Goal: Transaction & Acquisition: Obtain resource

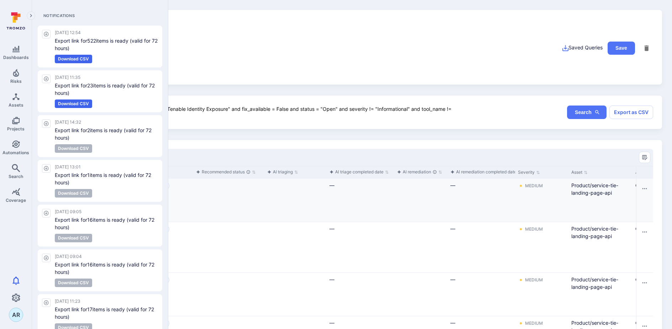
drag, startPoint x: 15, startPoint y: 280, endPoint x: 168, endPoint y: 214, distance: 167.3
click at [15, 280] on icon "Notifications" at bounding box center [16, 281] width 9 height 9
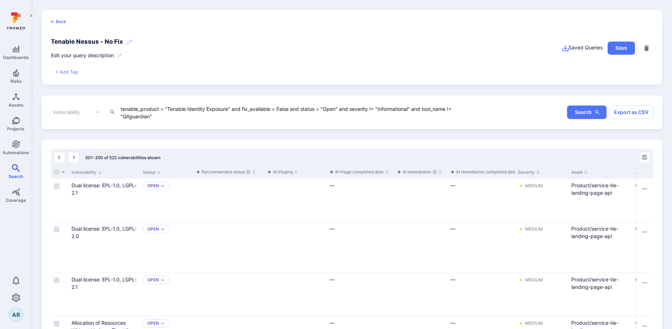
drag, startPoint x: 168, startPoint y: 109, endPoint x: 228, endPoint y: 111, distance: 59.8
click at [228, 111] on textarea "tenable_product = "Tenable Identity Exposure" and fix_available = False and sta…" at bounding box center [296, 112] width 353 height 15
paste textarea "NNM"
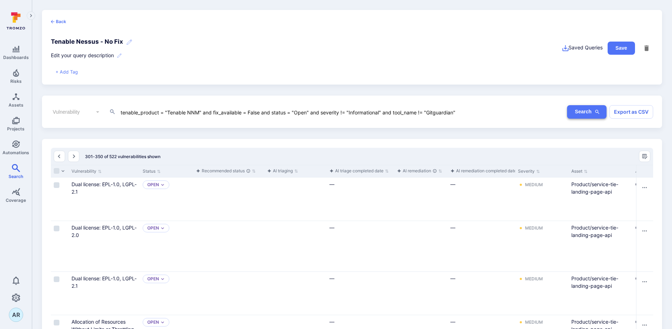
click at [598, 114] on icon "button" at bounding box center [597, 112] width 6 height 6
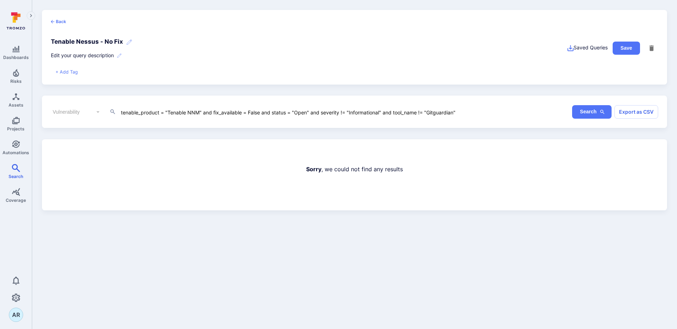
drag, startPoint x: 198, startPoint y: 113, endPoint x: 168, endPoint y: 113, distance: 29.9
click at [168, 113] on textarea "tenable_product = "Tenable NNM" and fix_available = False and status = "Open" a…" at bounding box center [298, 112] width 356 height 8
paste textarea "One"
click at [581, 115] on button "Search" at bounding box center [591, 112] width 39 height 14
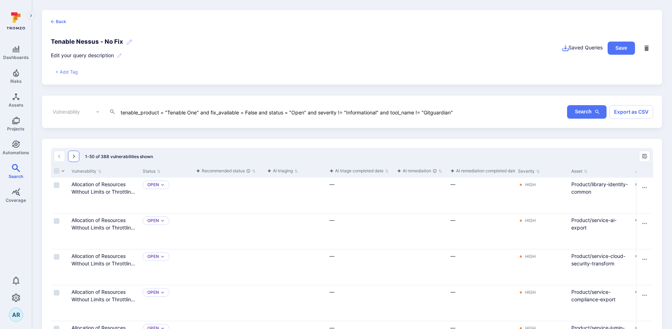
click at [71, 156] on icon "Go to the next page" at bounding box center [74, 157] width 6 height 6
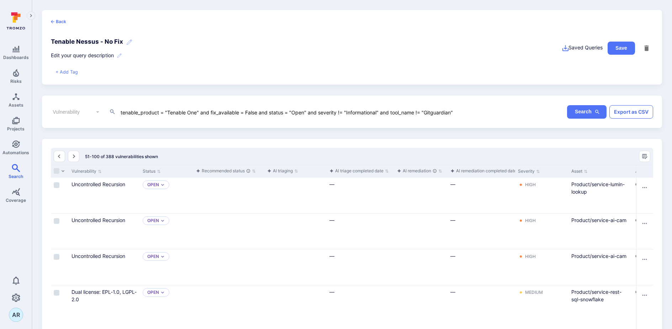
click at [632, 116] on button "Export as CSV" at bounding box center [631, 112] width 44 height 14
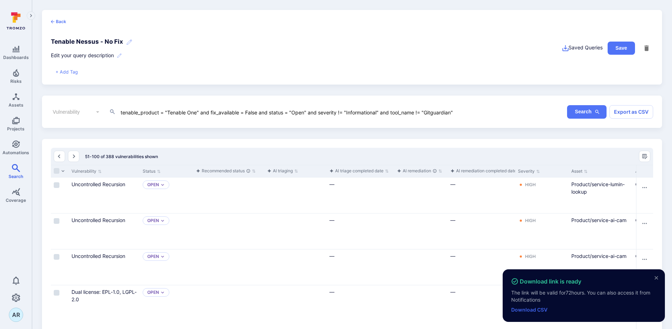
click at [536, 312] on link "Download CSV" at bounding box center [529, 310] width 36 height 6
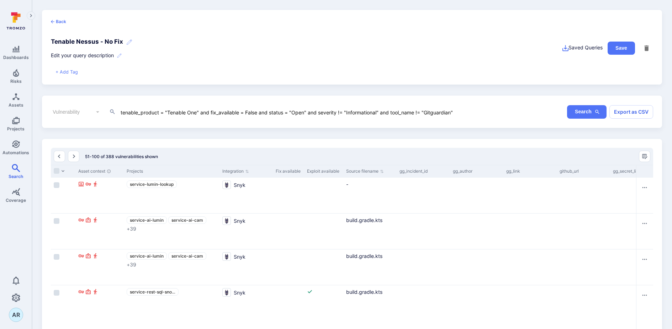
drag, startPoint x: 196, startPoint y: 113, endPoint x: 168, endPoint y: 113, distance: 28.8
click at [168, 113] on textarea "tenable_product = "Tenable One" and fix_available = False and status = "Open" a…" at bounding box center [296, 112] width 353 height 8
paste textarea "Security Center"
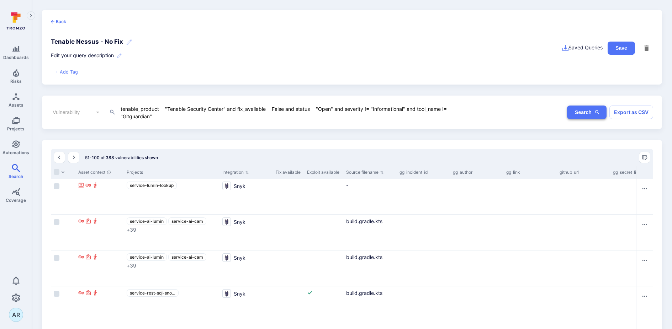
type textarea "tenable_product = "Tenable Security Center" and fix_available = False and statu…"
click at [586, 110] on button "Search" at bounding box center [586, 113] width 39 height 14
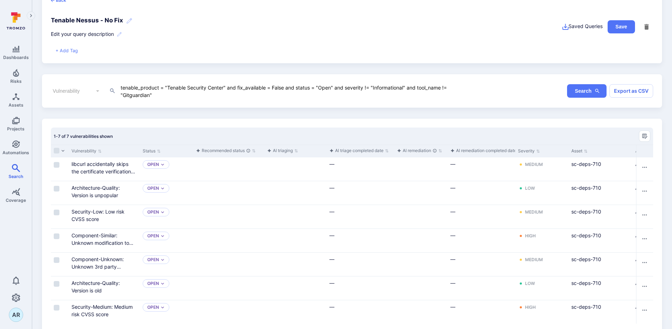
scroll to position [39, 0]
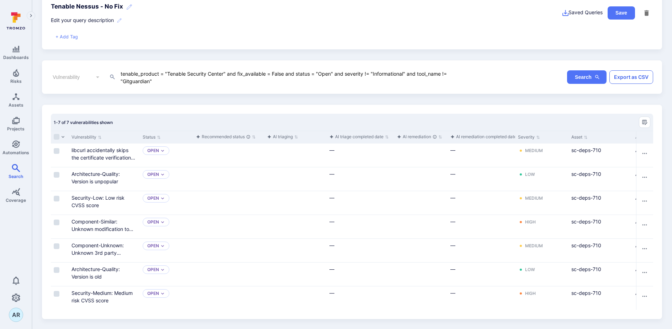
click at [640, 73] on button "Export as CSV" at bounding box center [631, 77] width 44 height 14
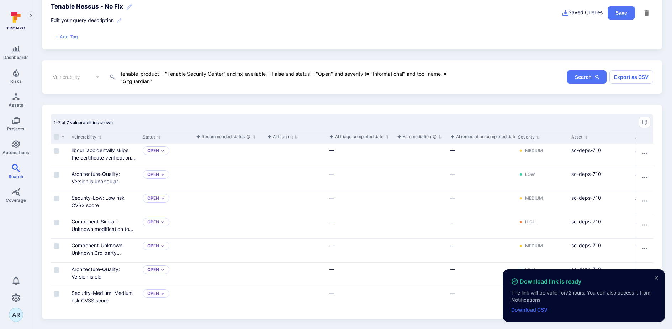
click at [526, 309] on link "Download CSV" at bounding box center [529, 310] width 36 height 6
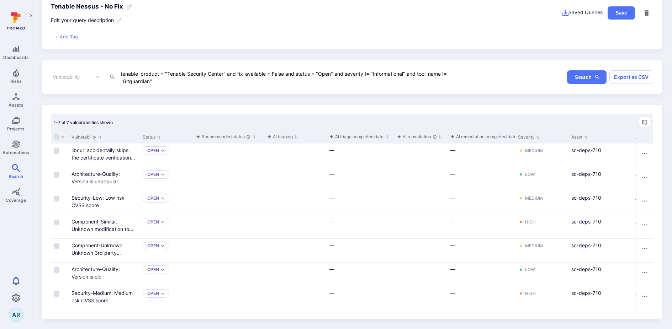
click at [19, 279] on icon "Notifications" at bounding box center [16, 281] width 9 height 9
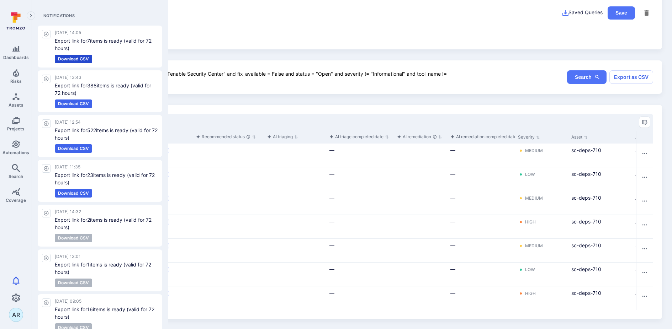
click at [84, 60] on button "Download CSV" at bounding box center [73, 59] width 37 height 9
